Goal: Entertainment & Leisure: Consume media (video, audio)

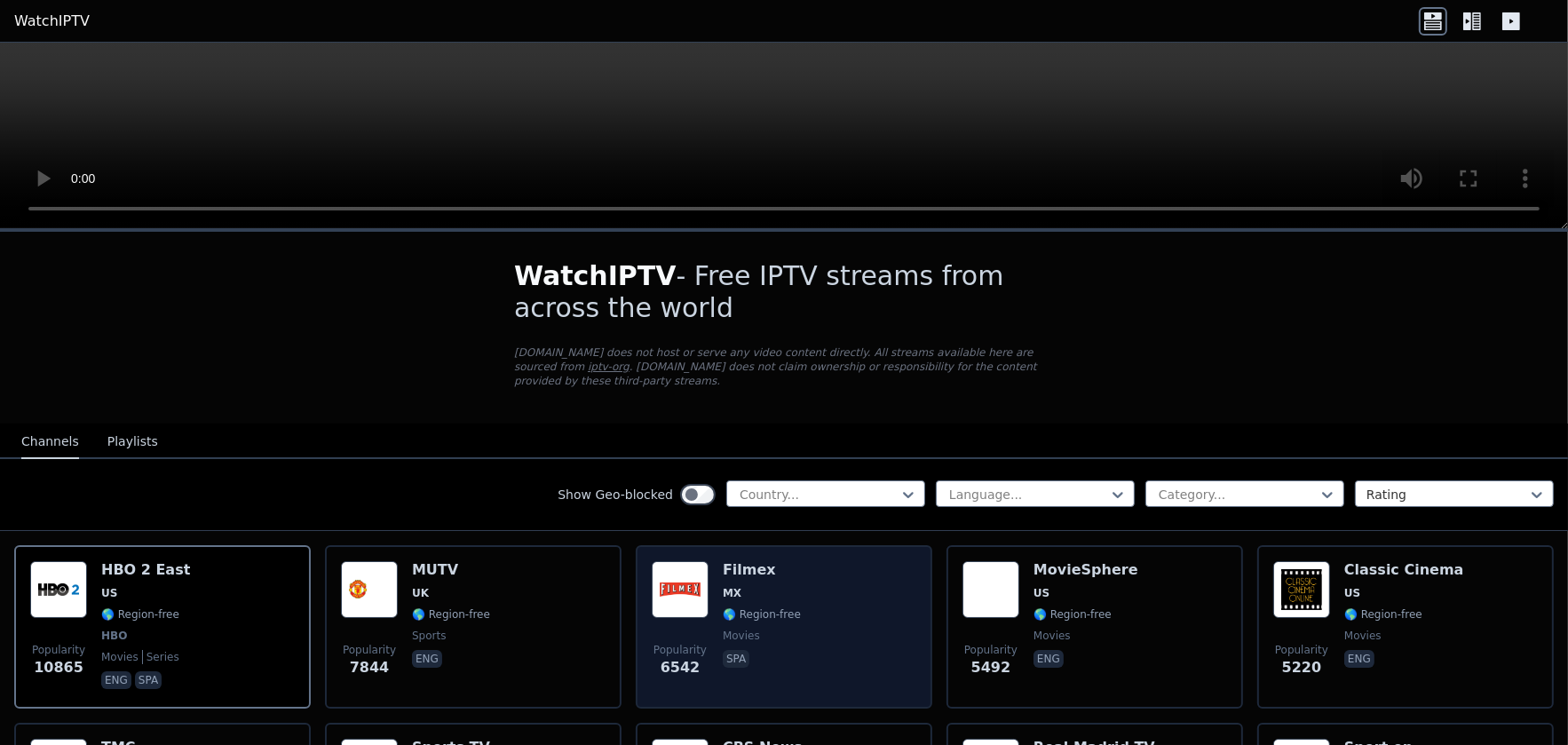
click at [723, 561] on h6 "Filmex" at bounding box center [762, 570] width 79 height 18
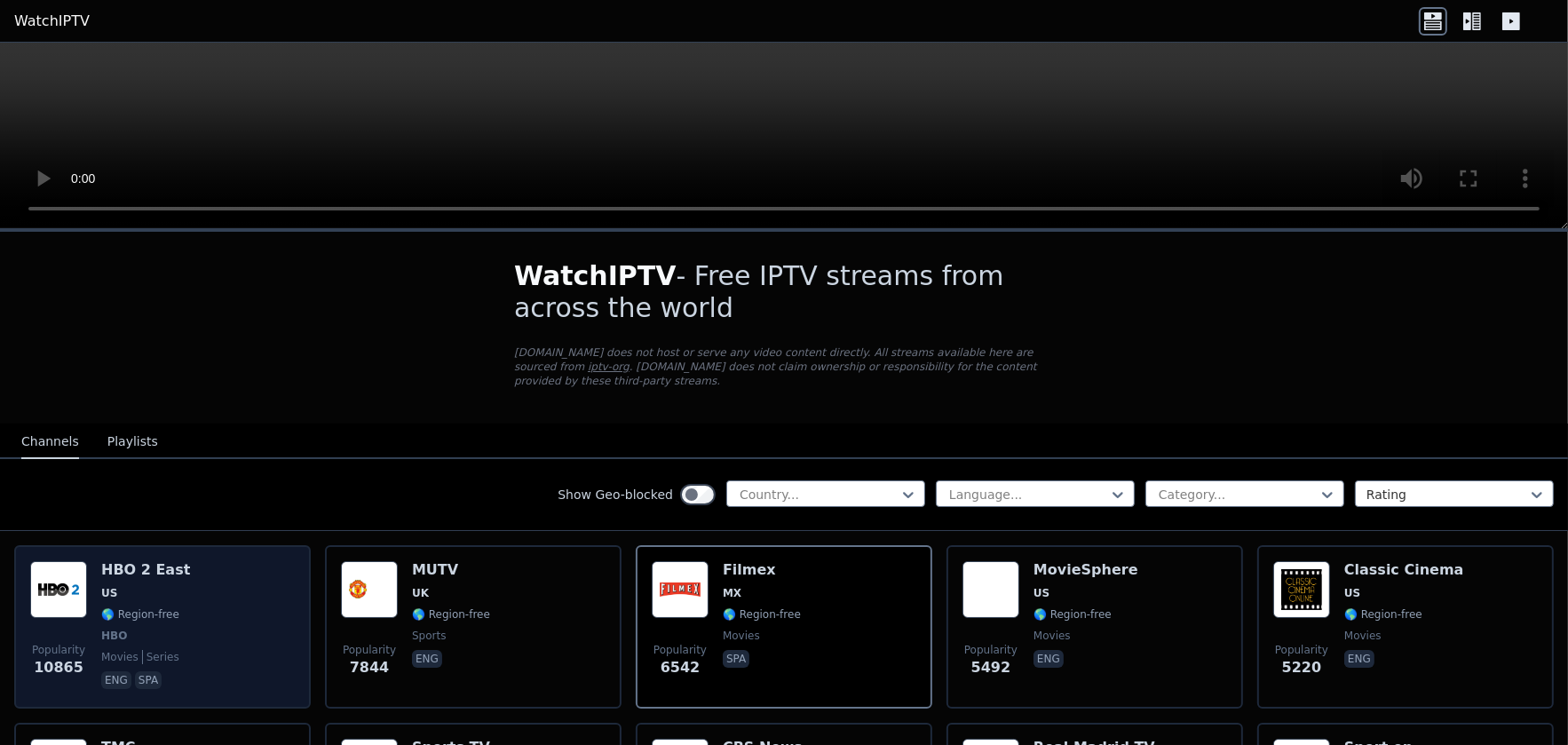
click at [134, 561] on h6 "HBO 2 East" at bounding box center [145, 570] width 88 height 18
click at [133, 561] on h6 "HBO 2 East" at bounding box center [145, 570] width 88 height 18
click at [30, 579] on img at bounding box center [58, 589] width 57 height 57
click at [73, 575] on img at bounding box center [58, 589] width 57 height 57
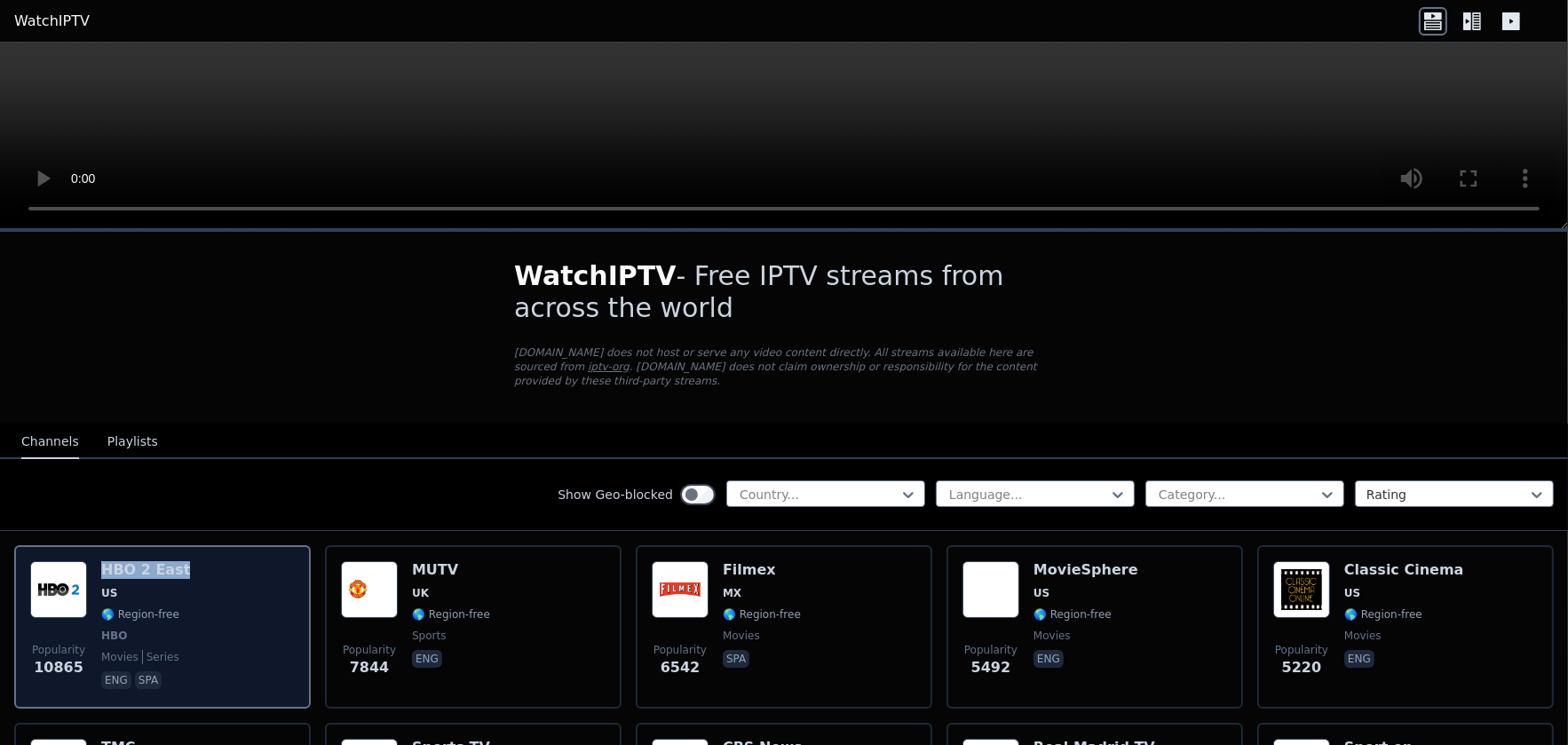
click at [73, 575] on img at bounding box center [58, 589] width 57 height 57
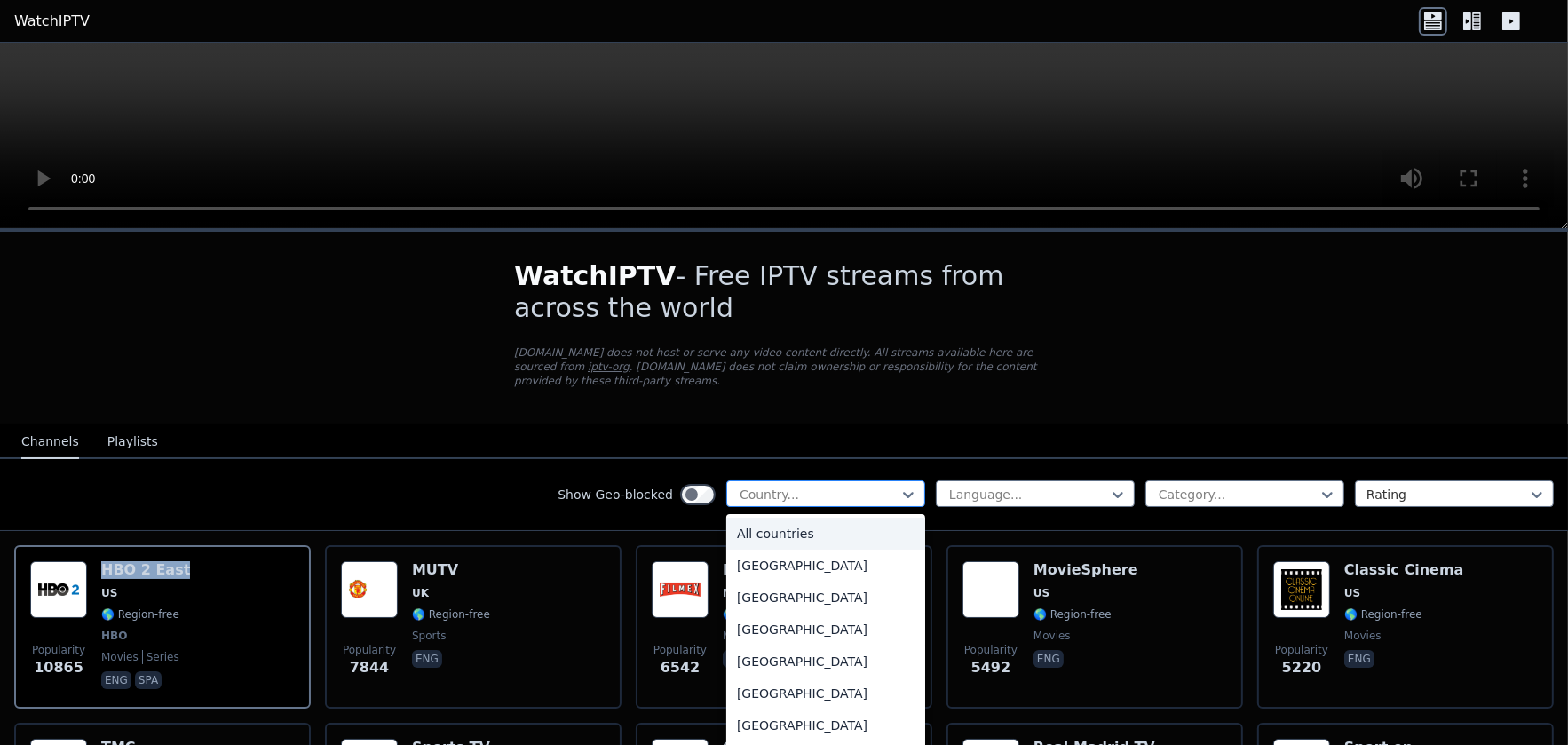
click at [829, 486] on div at bounding box center [818, 495] width 162 height 18
type input "***"
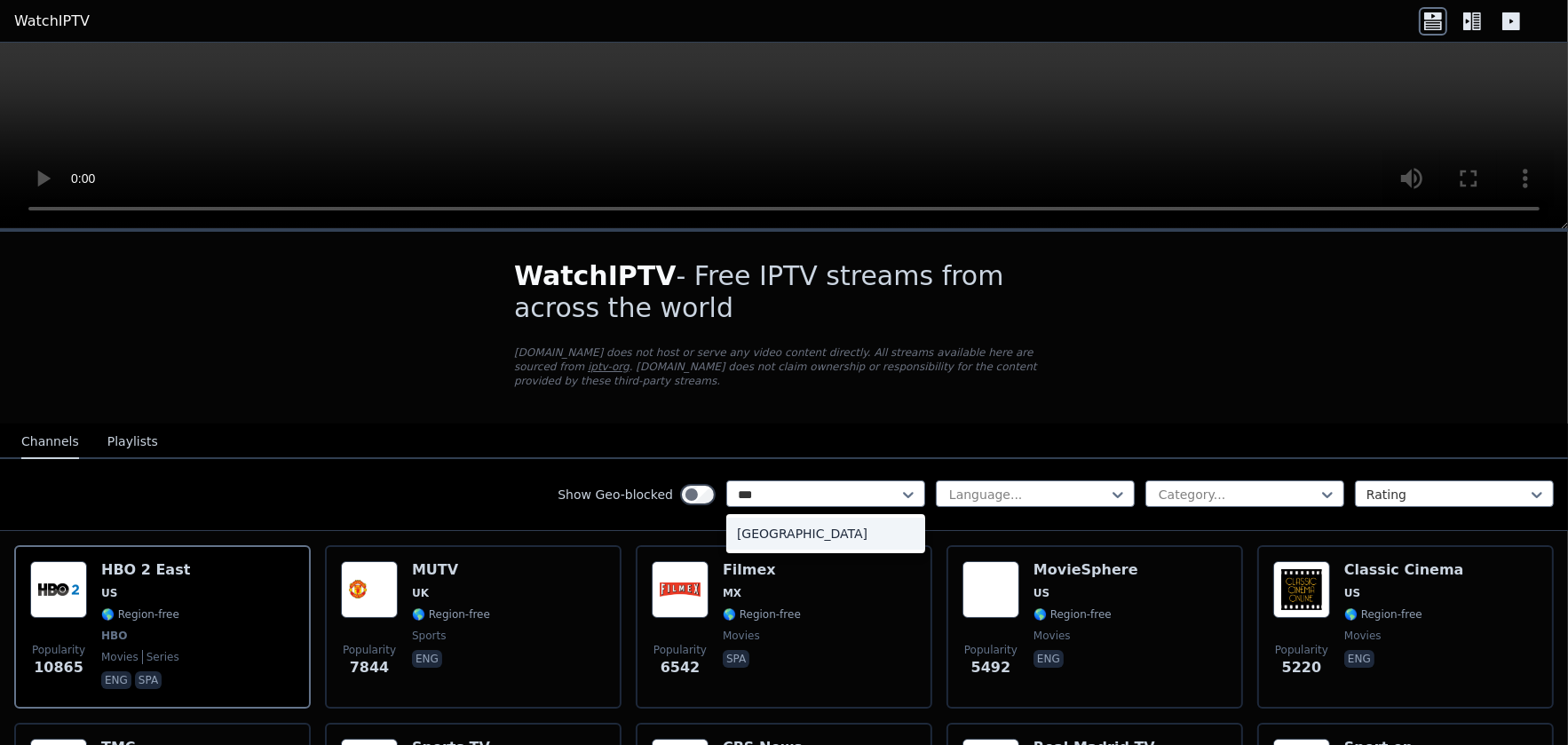
click at [752, 521] on div "[GEOGRAPHIC_DATA]" at bounding box center [826, 534] width 199 height 32
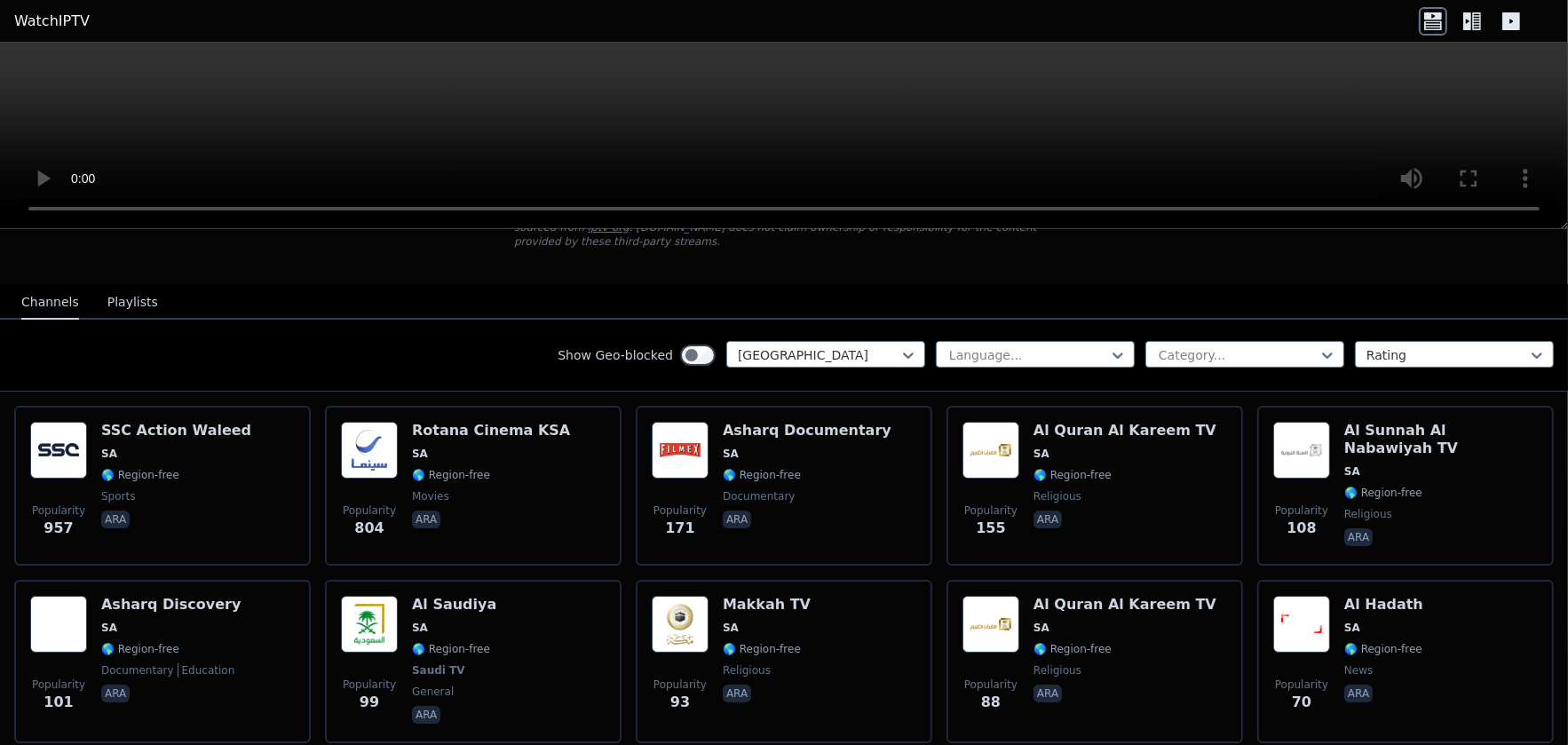
scroll to position [178, 0]
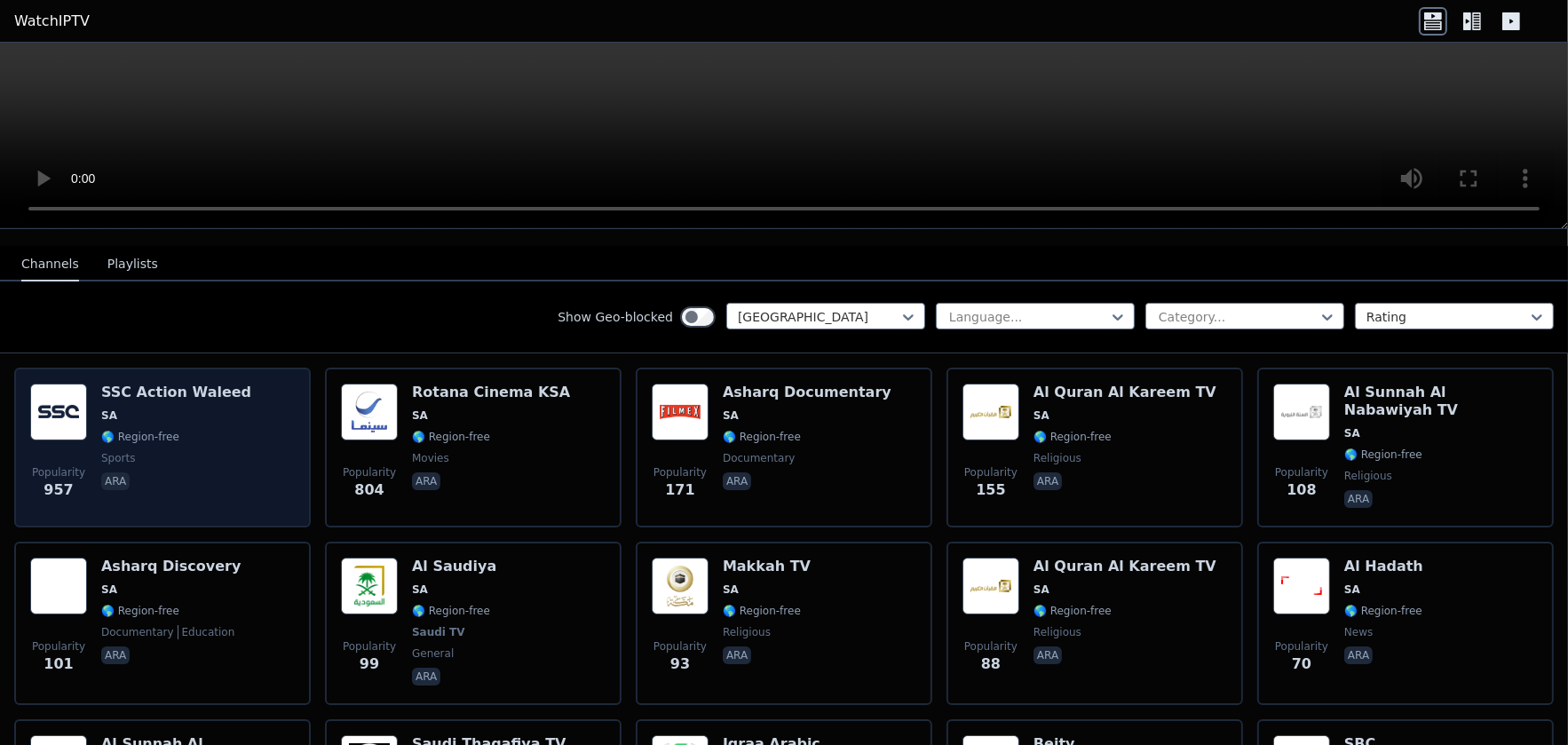
click at [161, 384] on h6 "SSC Action Waleed" at bounding box center [176, 393] width 150 height 18
click at [137, 384] on h6 "SSC Action Waleed" at bounding box center [176, 393] width 150 height 18
